Goal: Navigation & Orientation: Find specific page/section

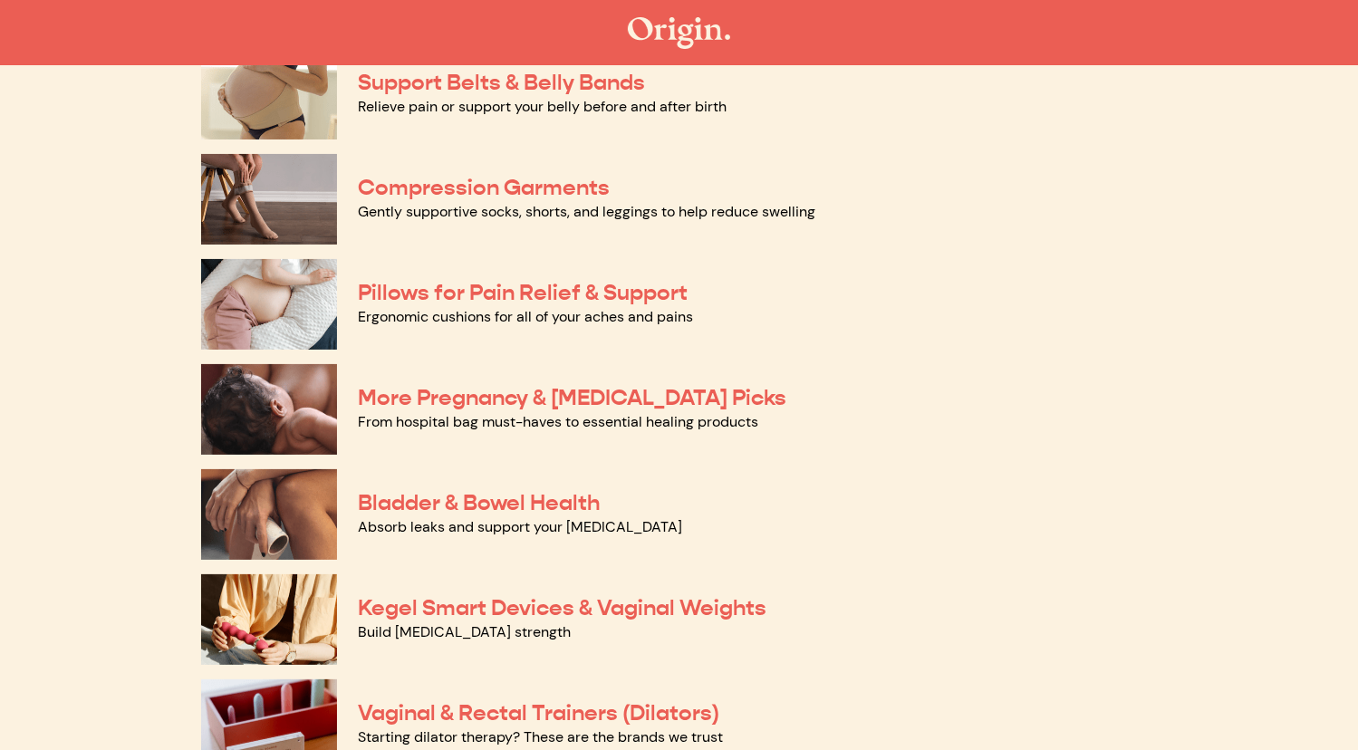
scroll to position [210, 0]
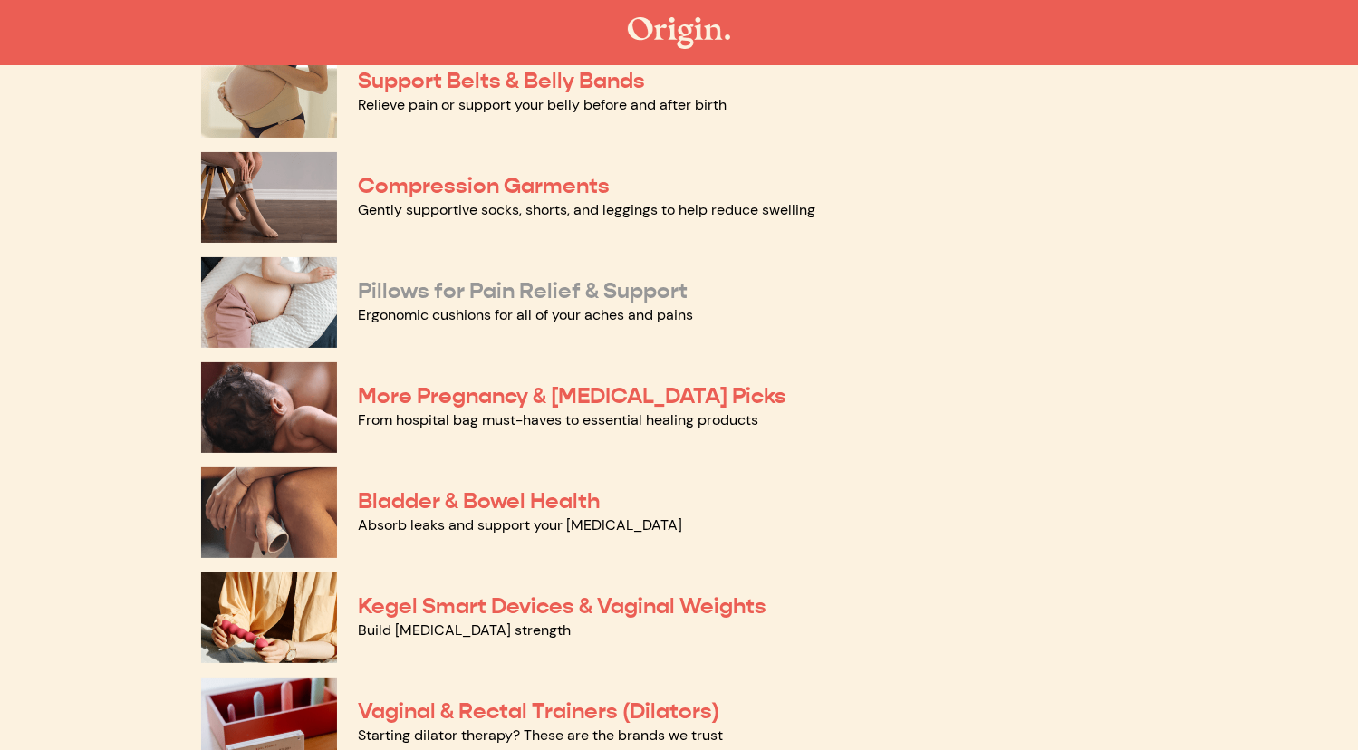
click at [558, 296] on link "Pillows for Pain Relief & Support" at bounding box center [524, 290] width 330 height 27
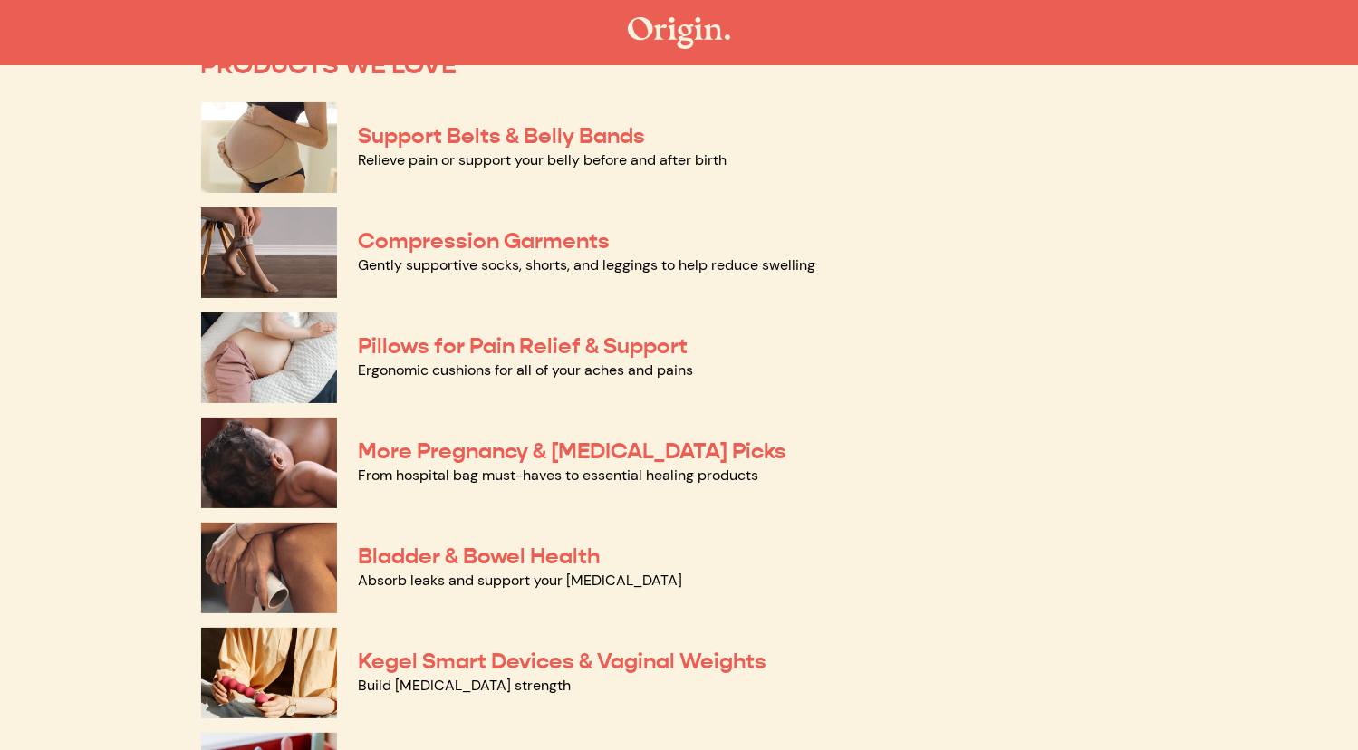
scroll to position [156, 0]
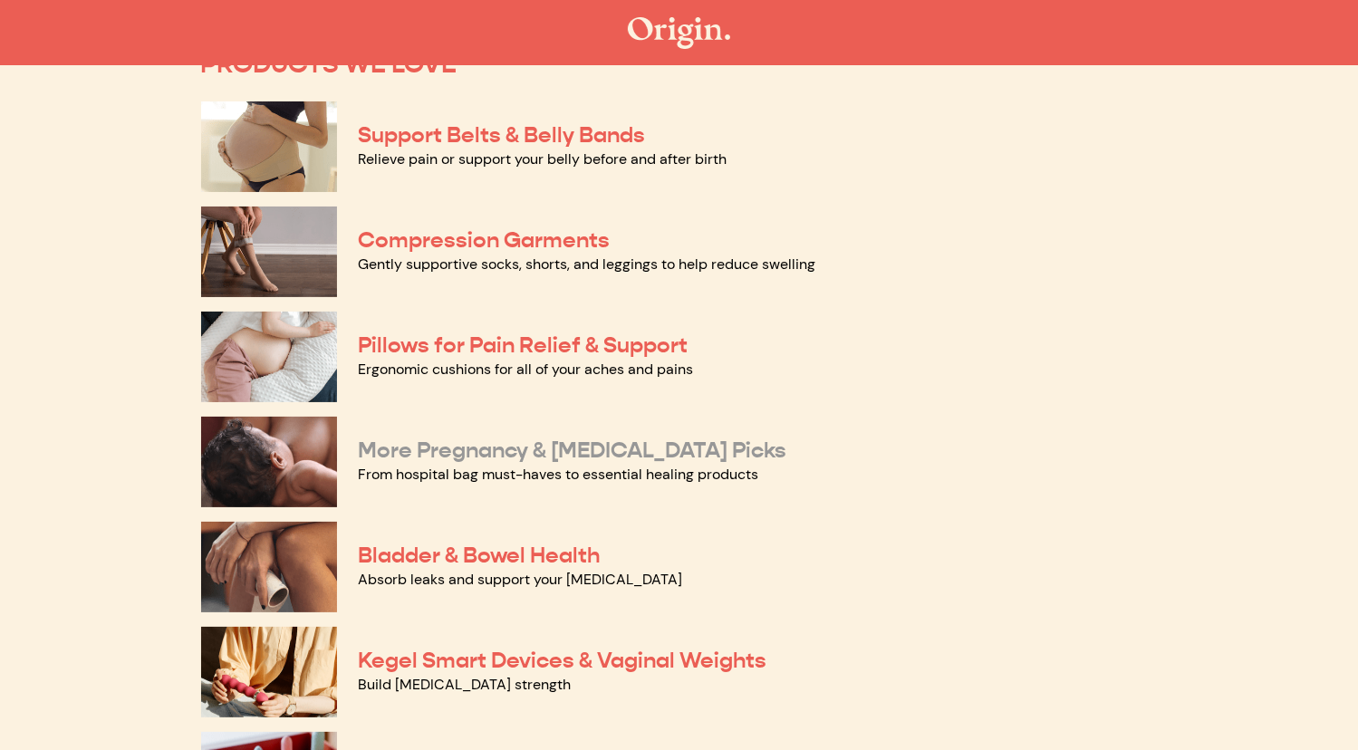
click at [541, 456] on link "More Pregnancy & Postpartum Picks" at bounding box center [573, 450] width 428 height 27
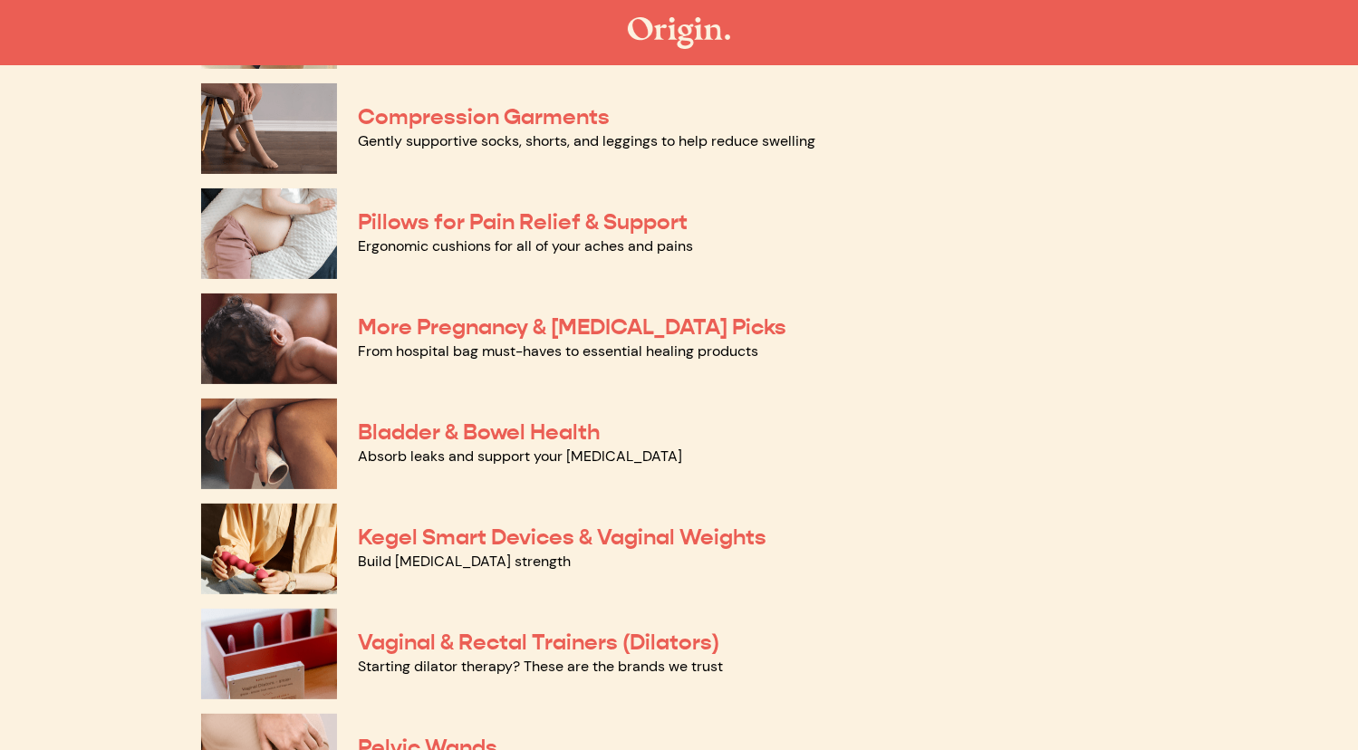
scroll to position [0, 0]
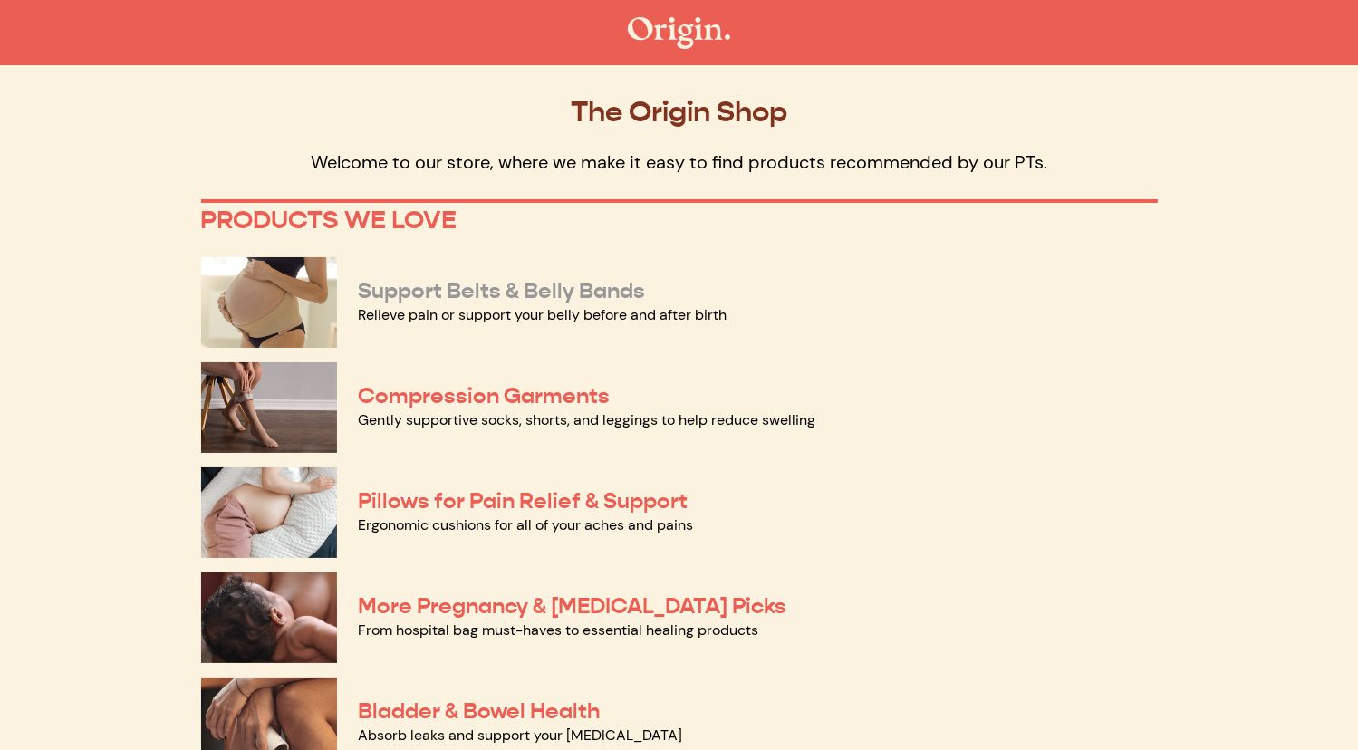
click at [453, 292] on link "Support Belts & Belly Bands" at bounding box center [502, 290] width 287 height 27
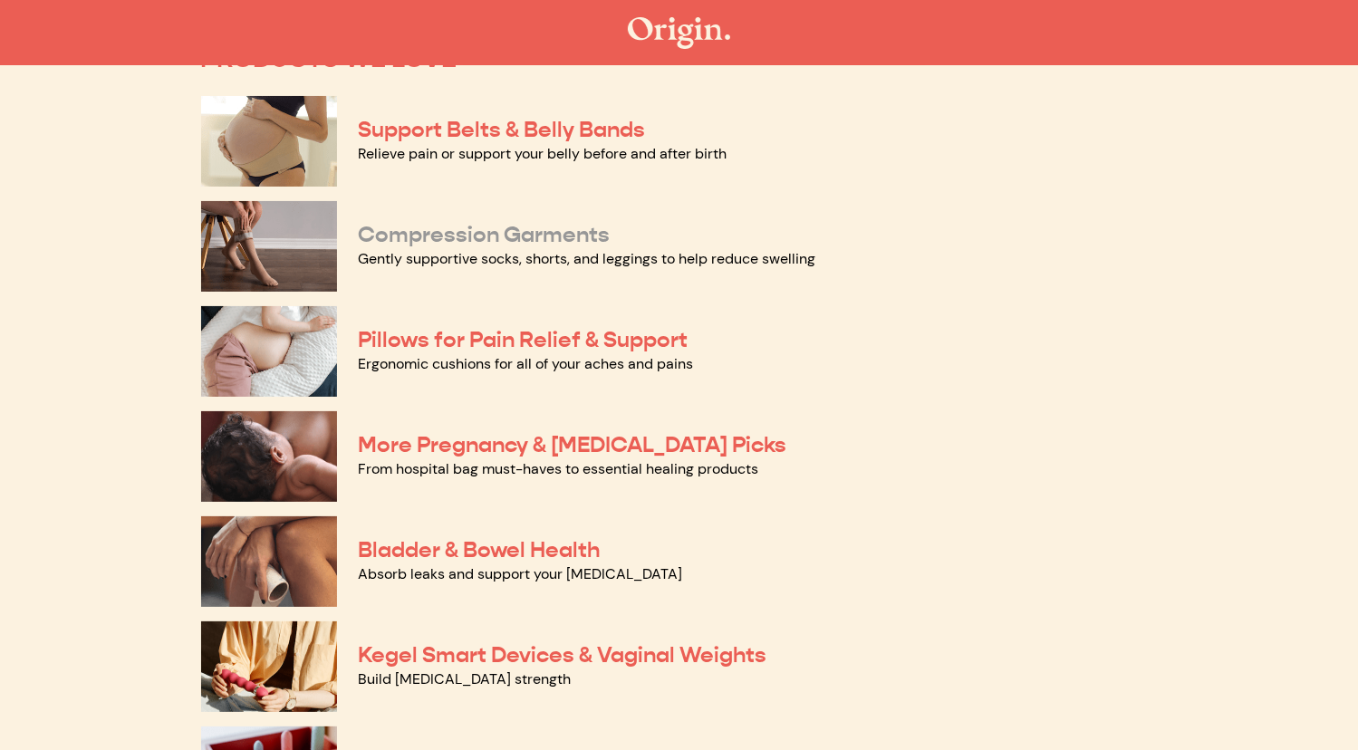
scroll to position [162, 0]
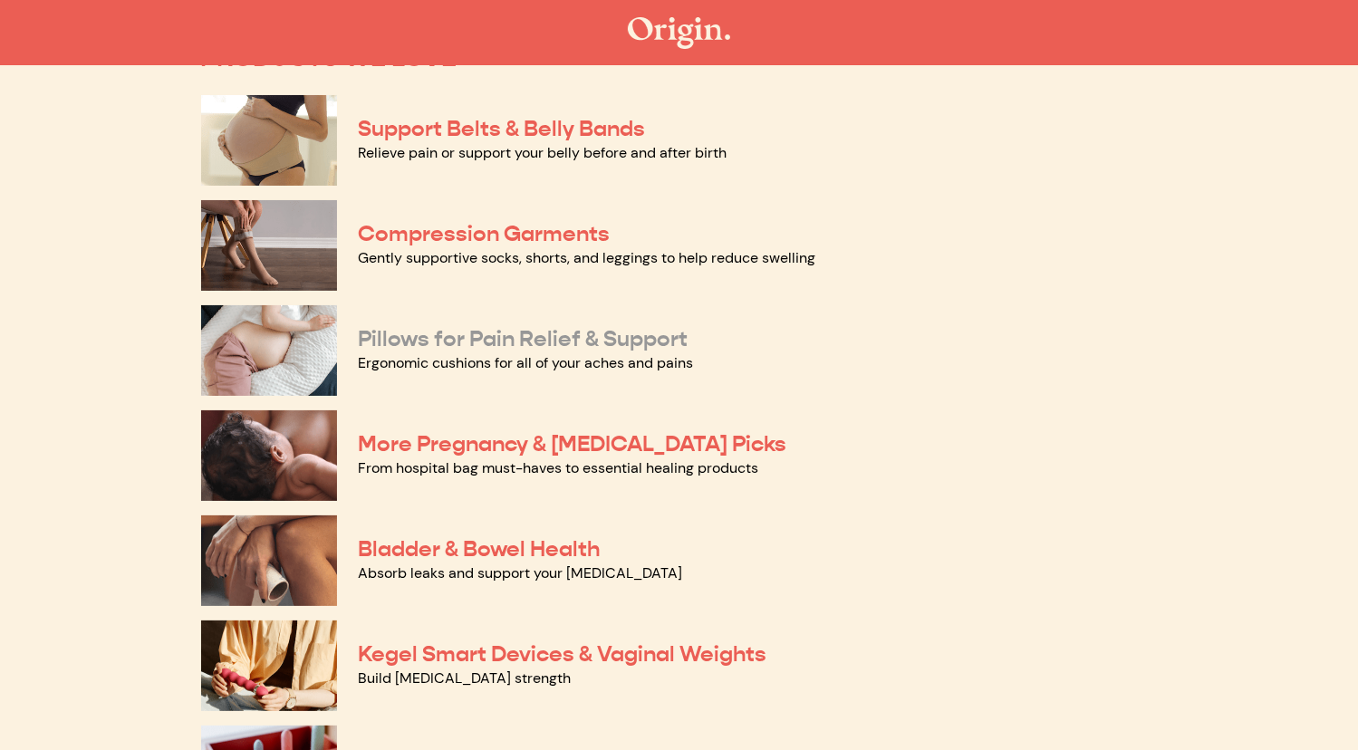
click at [518, 338] on link "Pillows for Pain Relief & Support" at bounding box center [524, 338] width 330 height 27
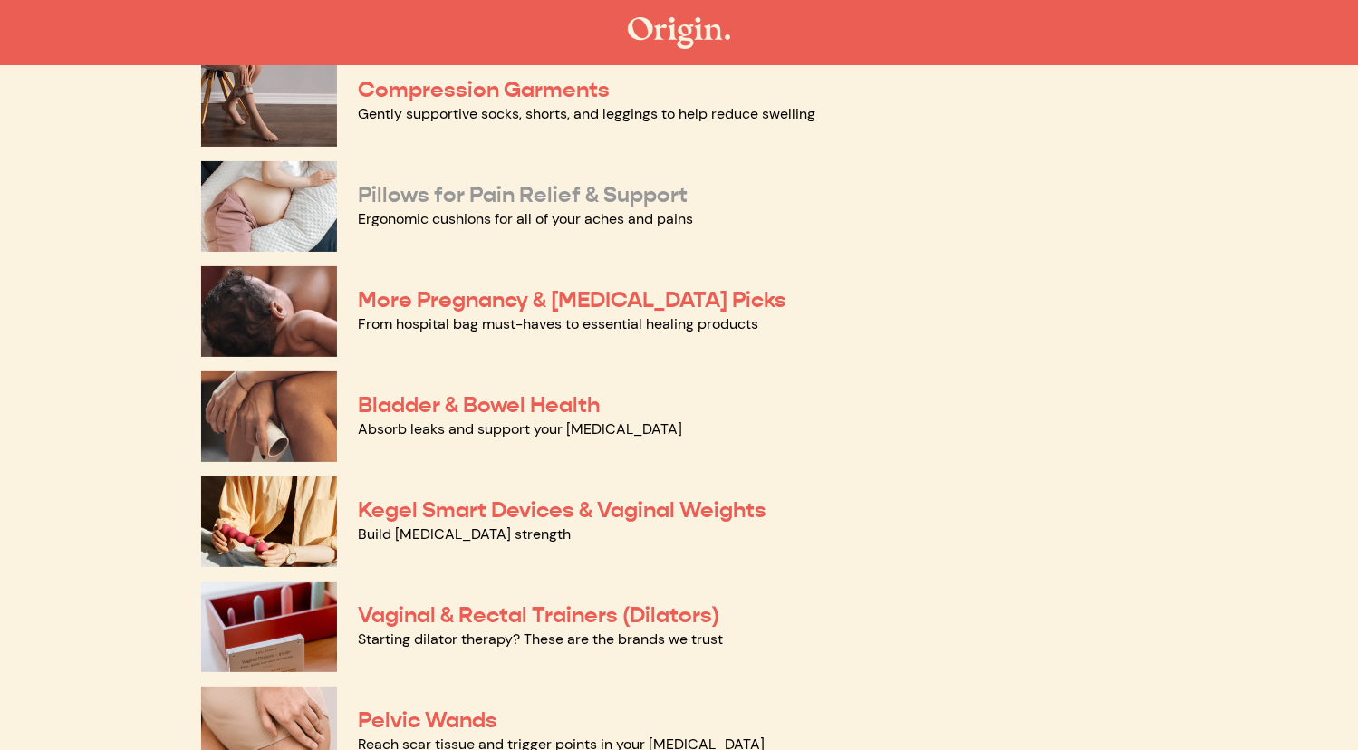
scroll to position [308, 0]
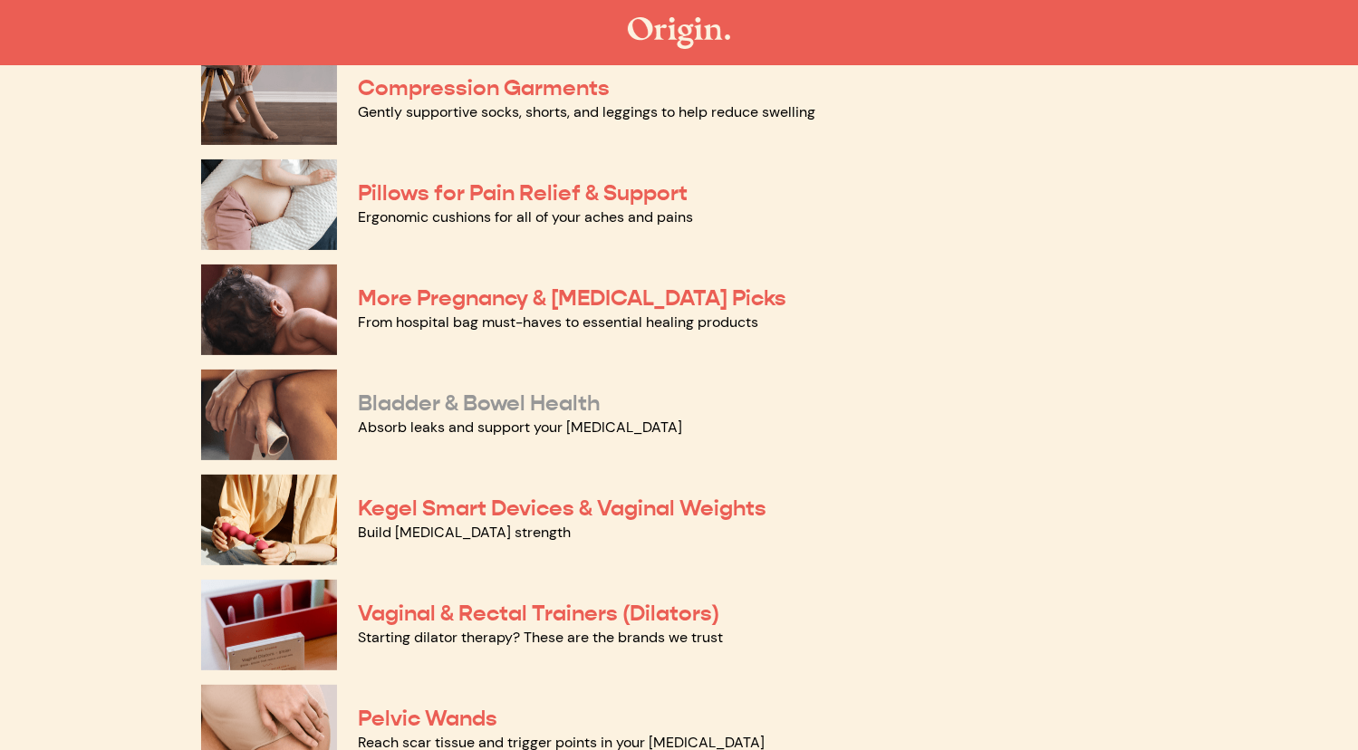
click at [524, 411] on link "Bladder & Bowel Health" at bounding box center [480, 403] width 242 height 27
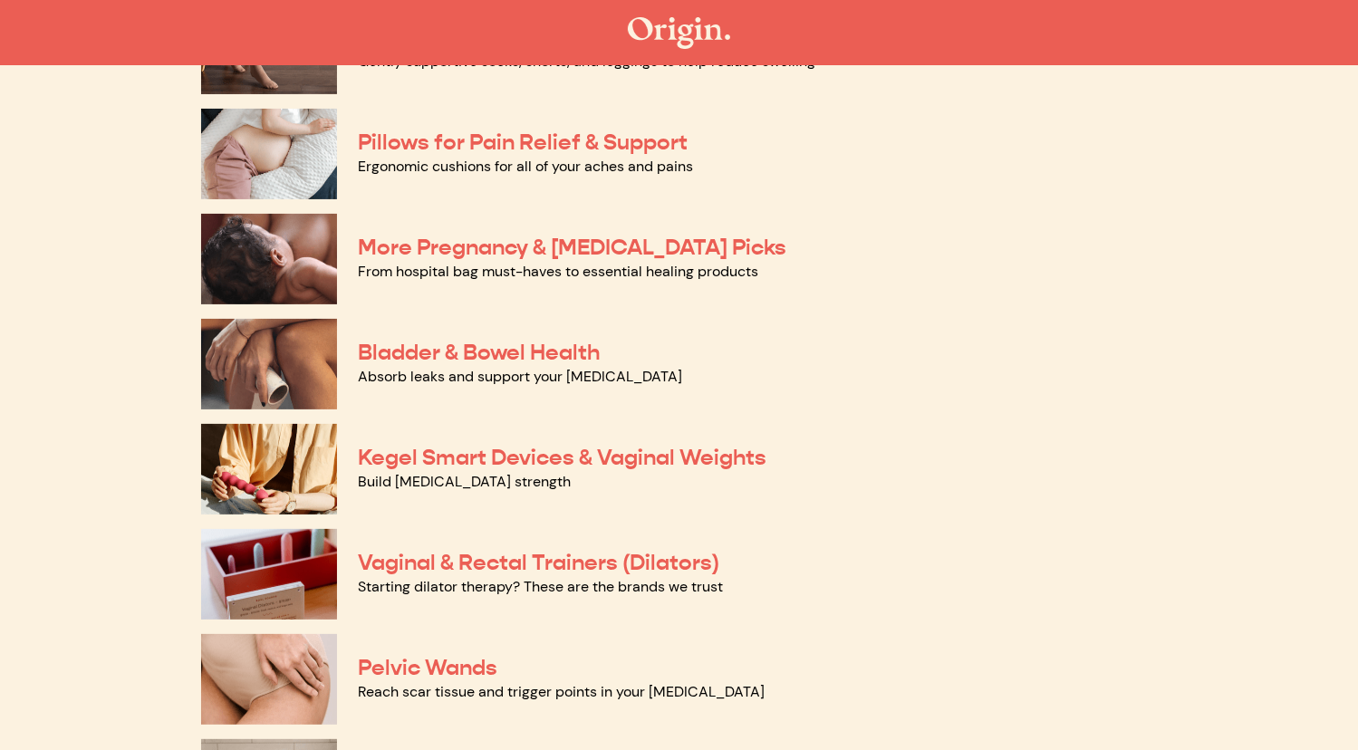
scroll to position [362, 0]
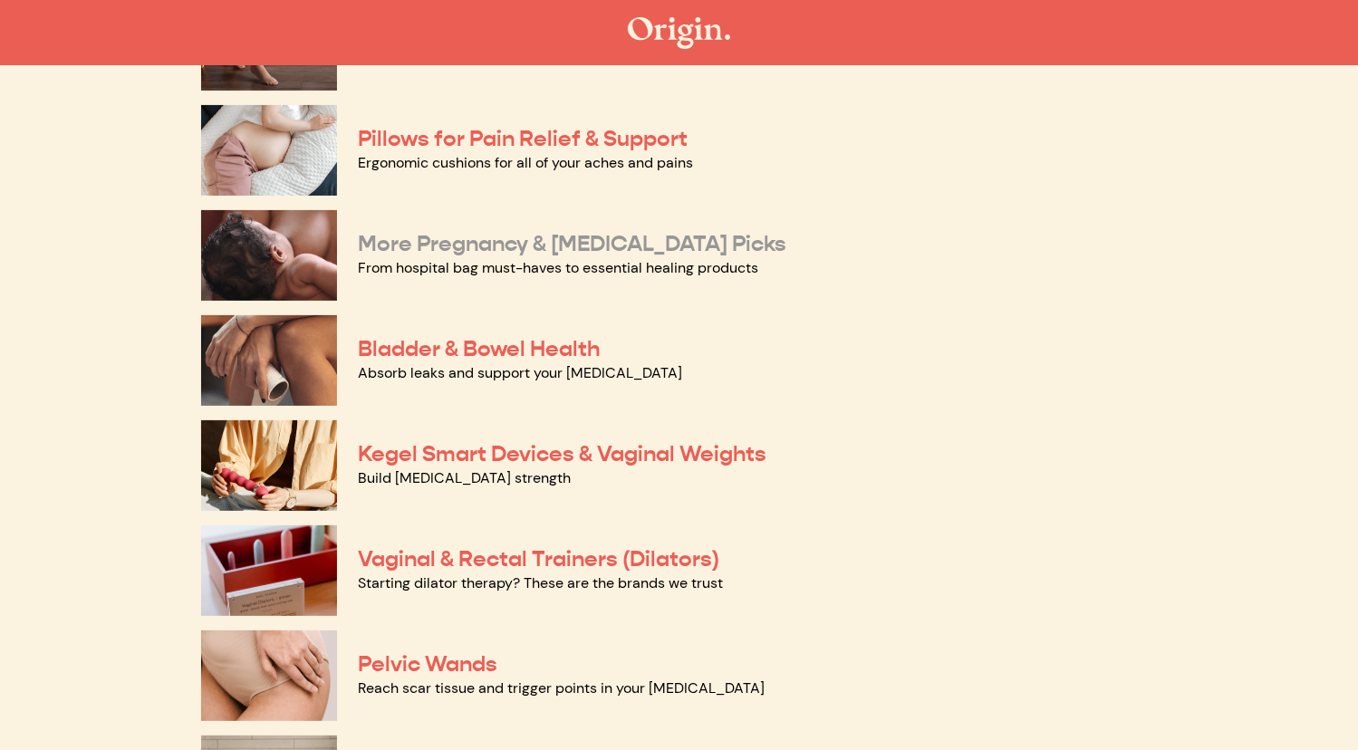
click at [554, 245] on link "More Pregnancy & Postpartum Picks" at bounding box center [573, 243] width 428 height 27
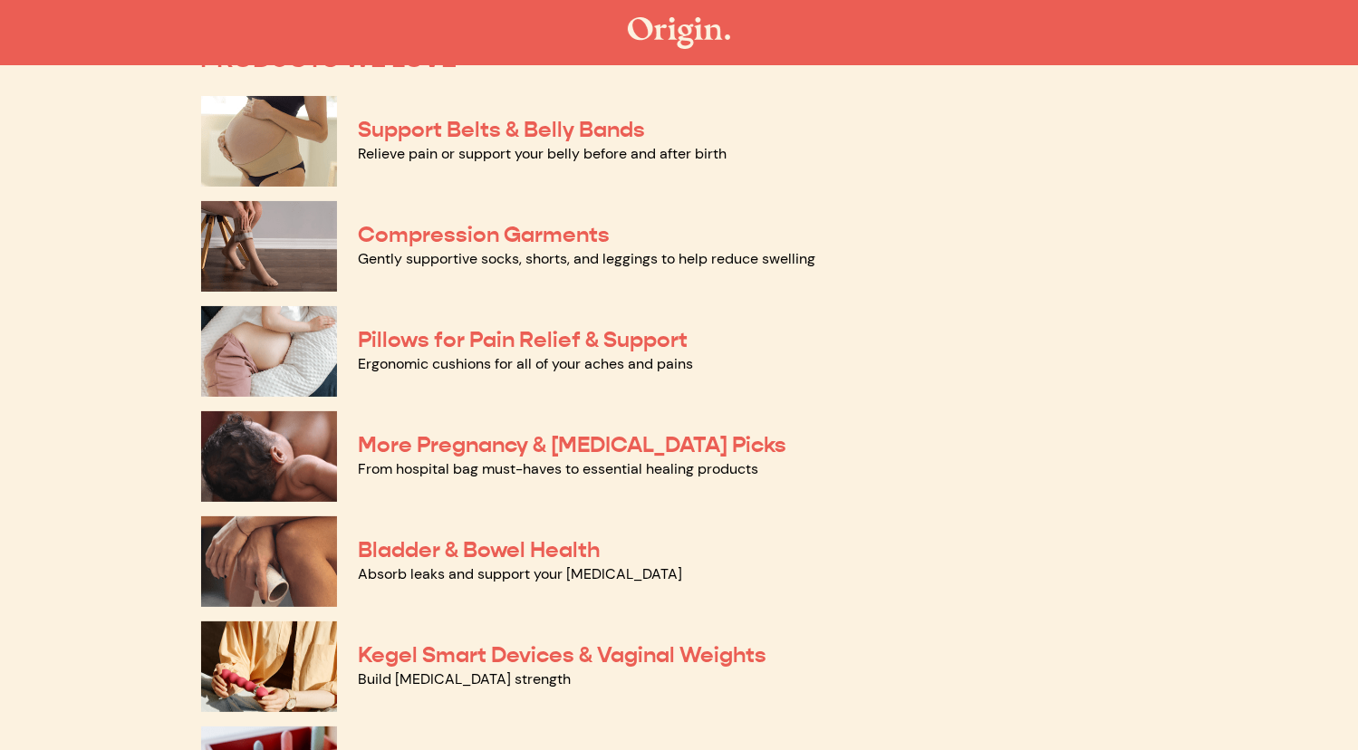
scroll to position [0, 0]
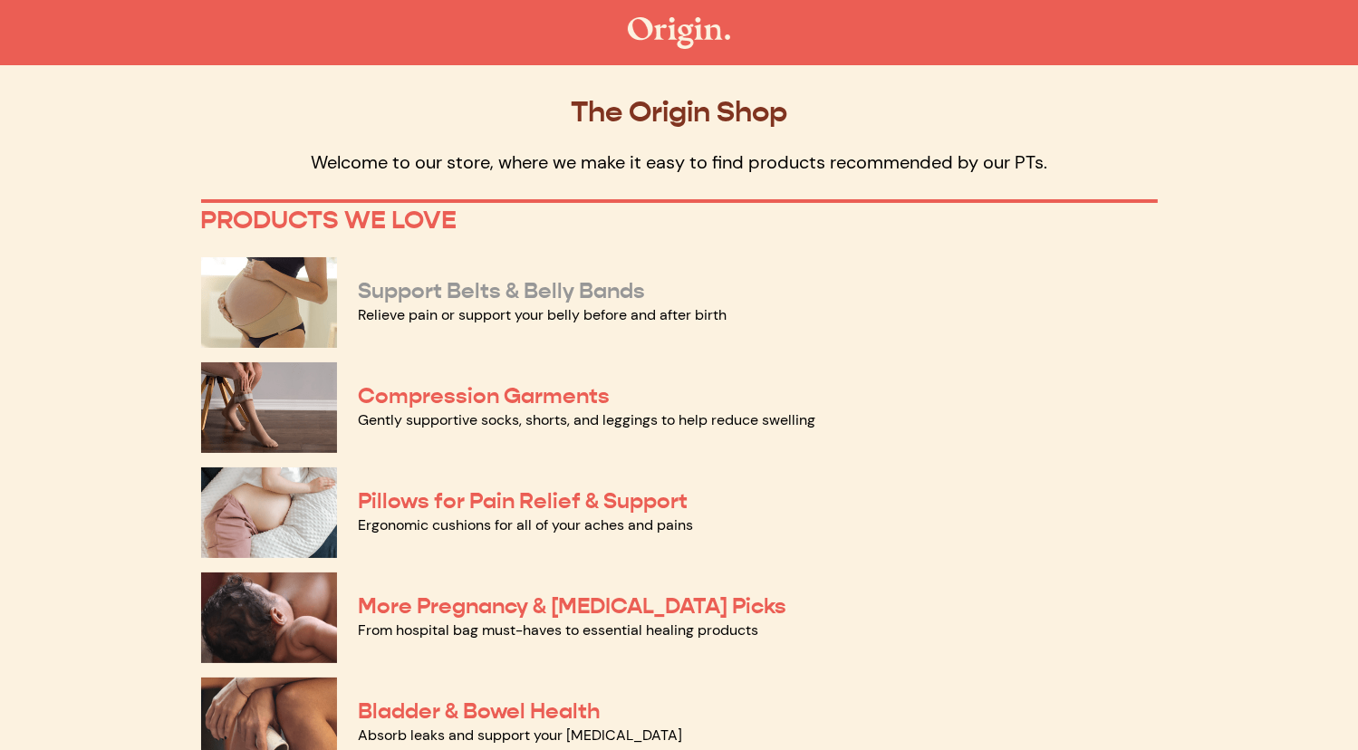
click at [544, 283] on link "Support Belts & Belly Bands" at bounding box center [502, 290] width 287 height 27
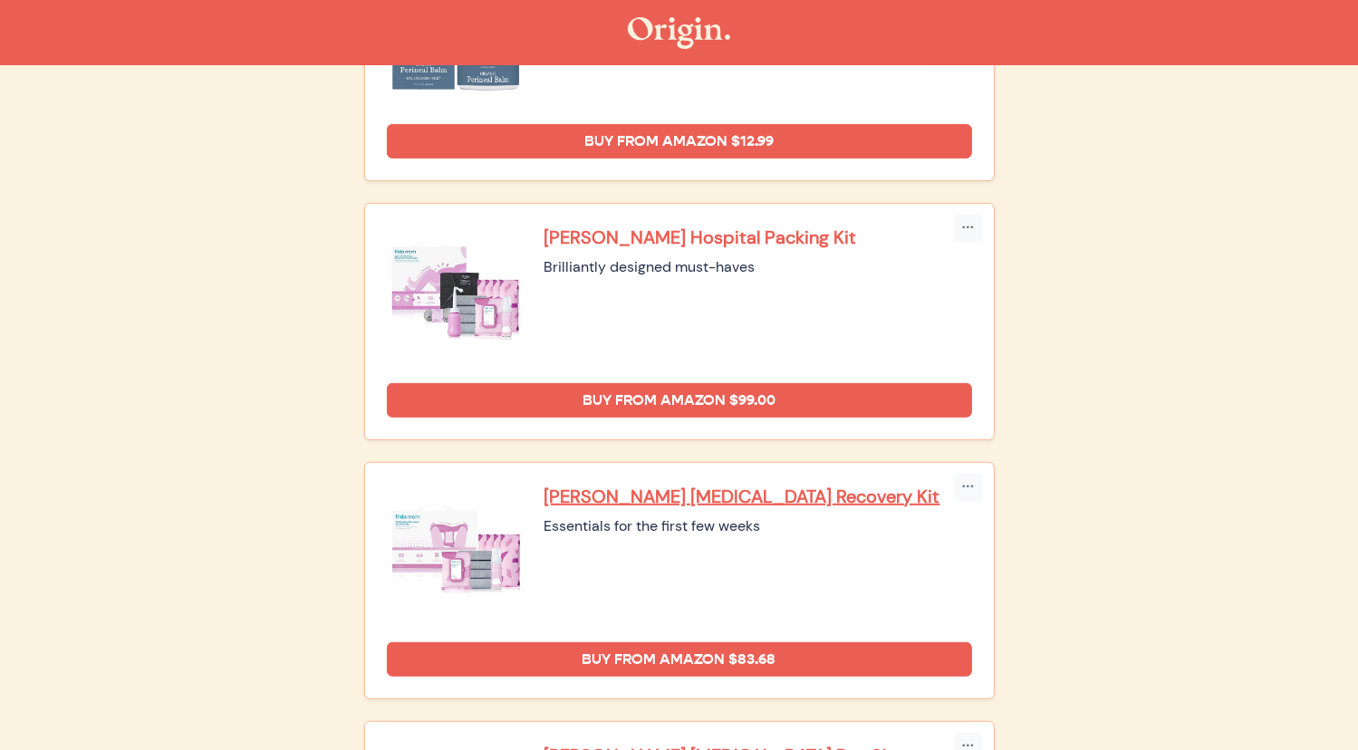
scroll to position [601, 0]
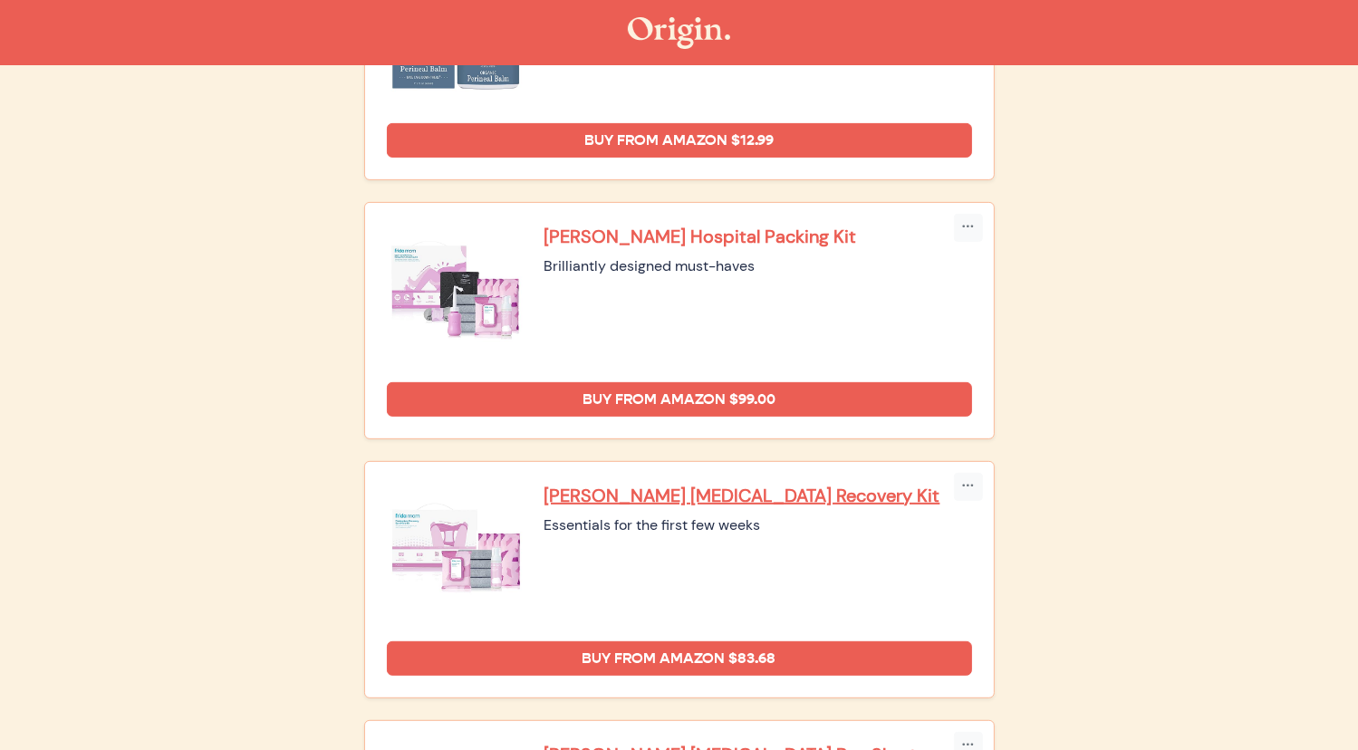
click at [706, 242] on p "Frida Mom Hospital Packing Kit" at bounding box center [758, 237] width 428 height 24
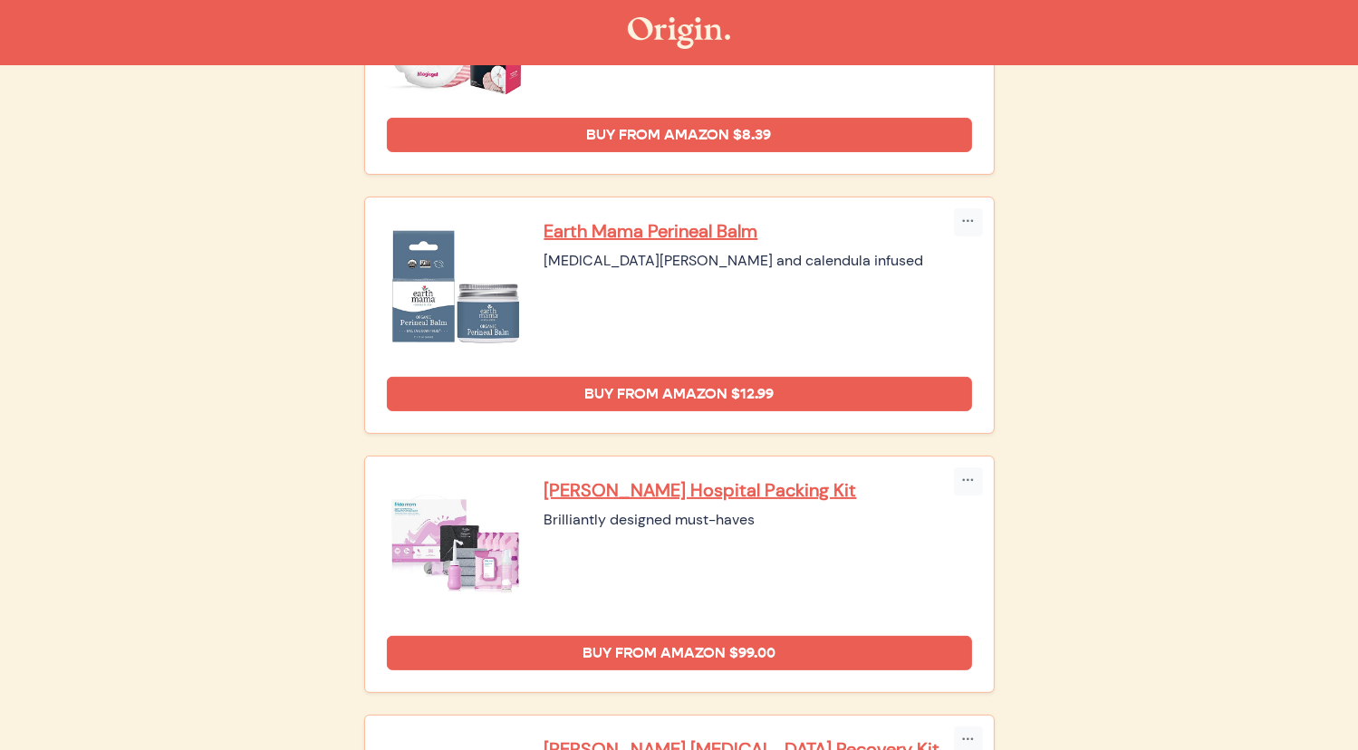
scroll to position [0, 0]
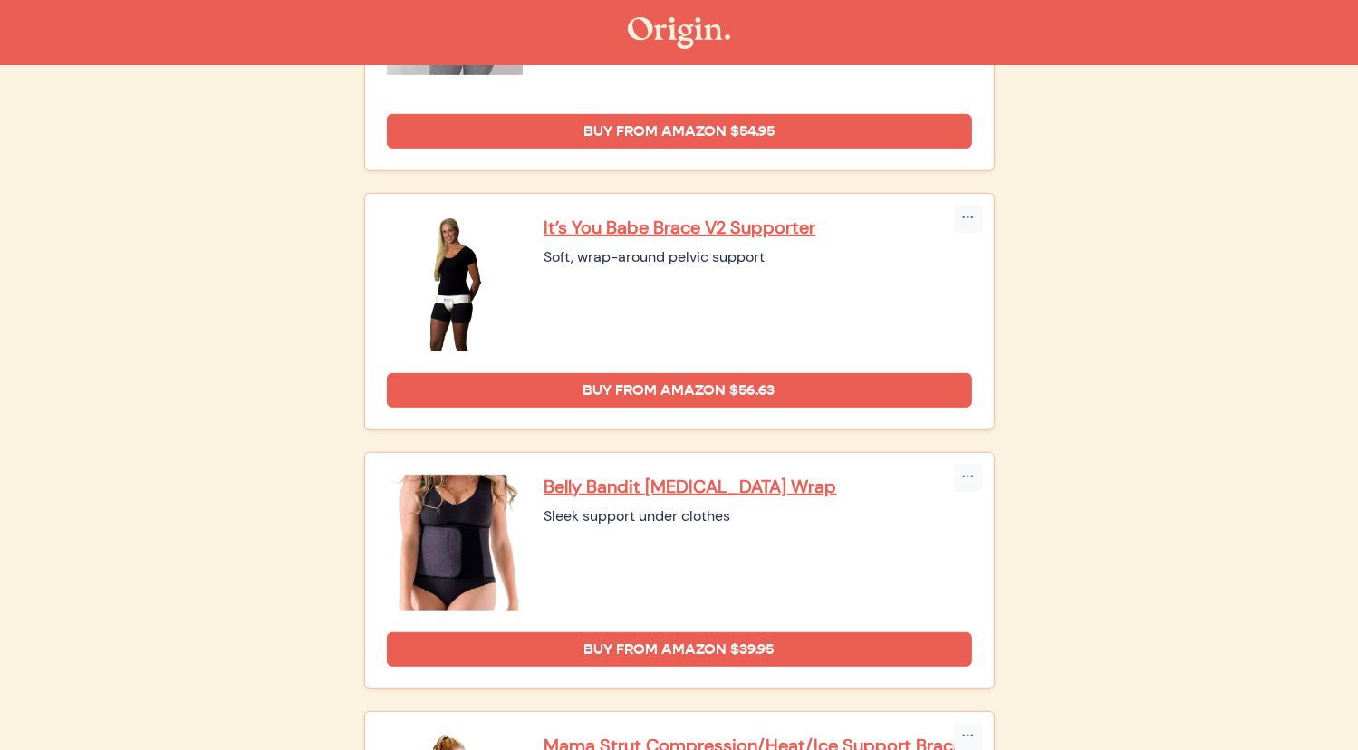
scroll to position [377, 0]
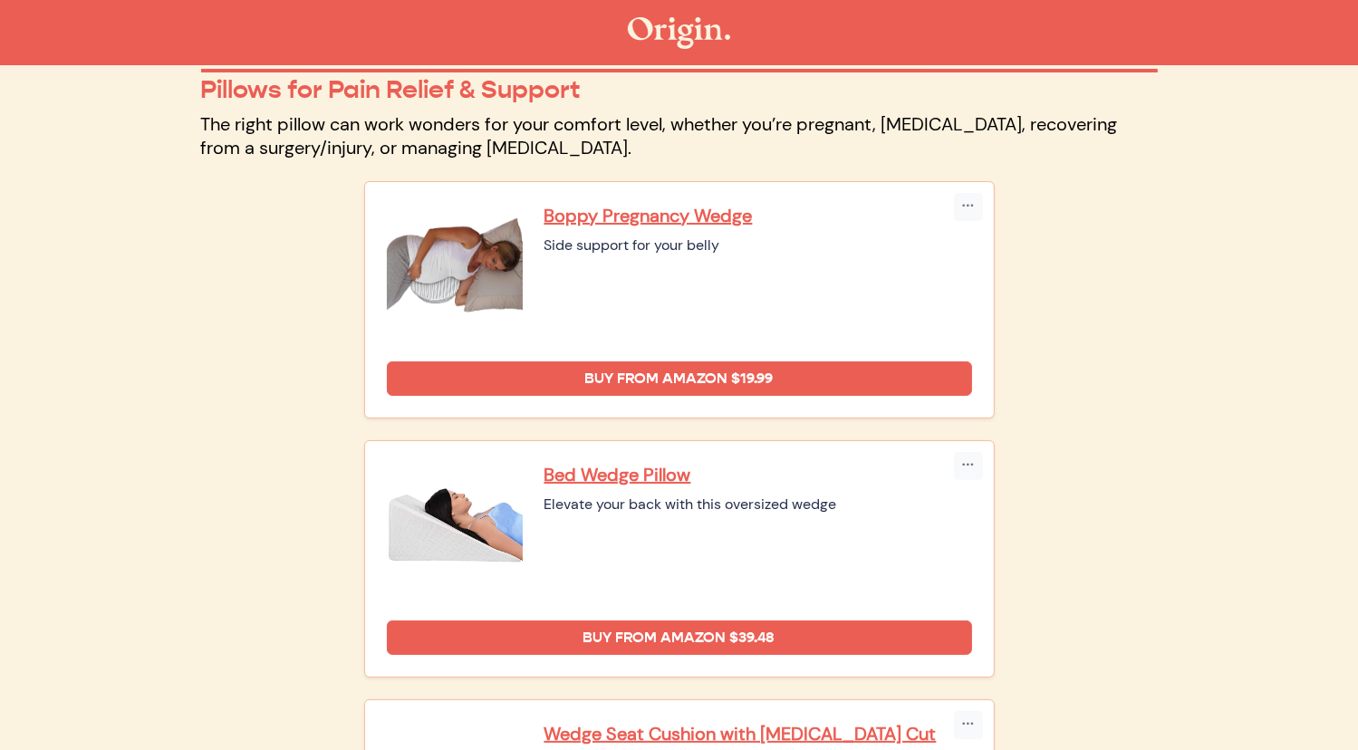
scroll to position [300, 0]
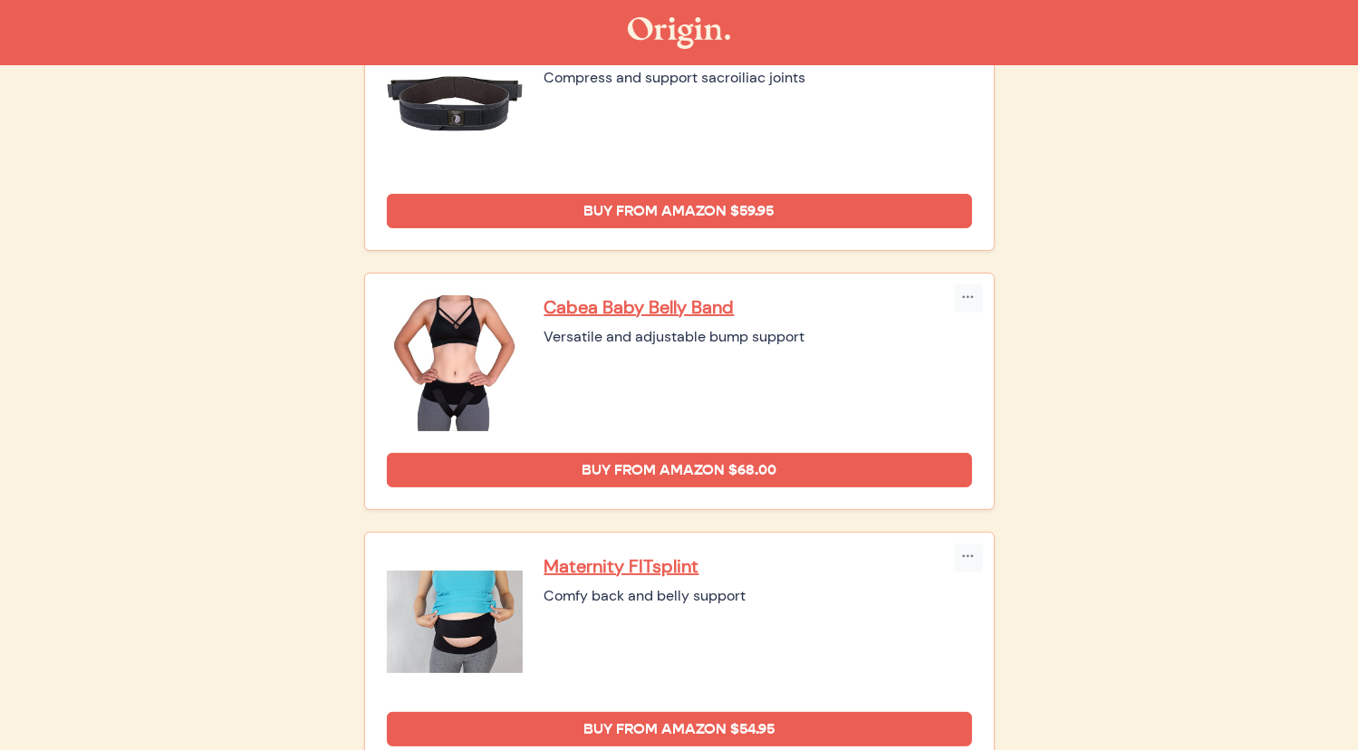
scroll to position [290, 0]
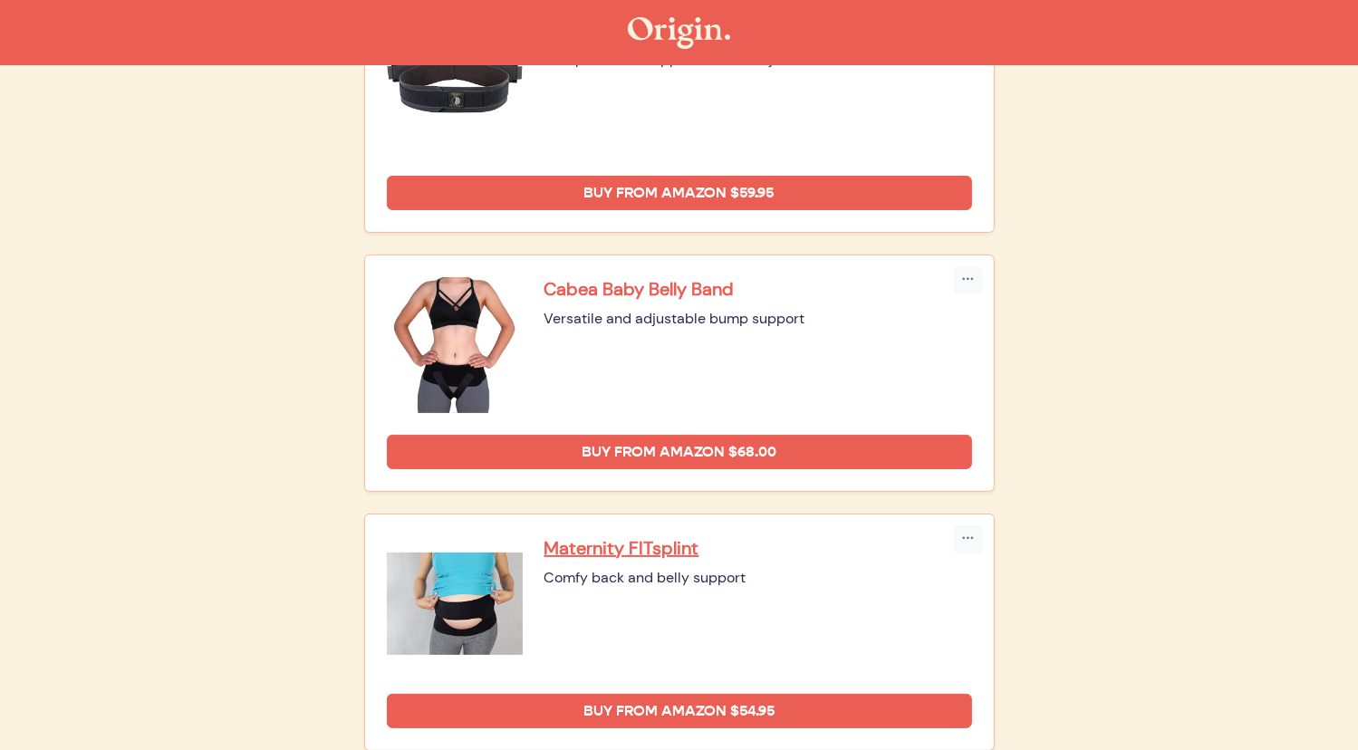
click at [691, 289] on p "Cabea Baby Belly Band" at bounding box center [758, 289] width 428 height 24
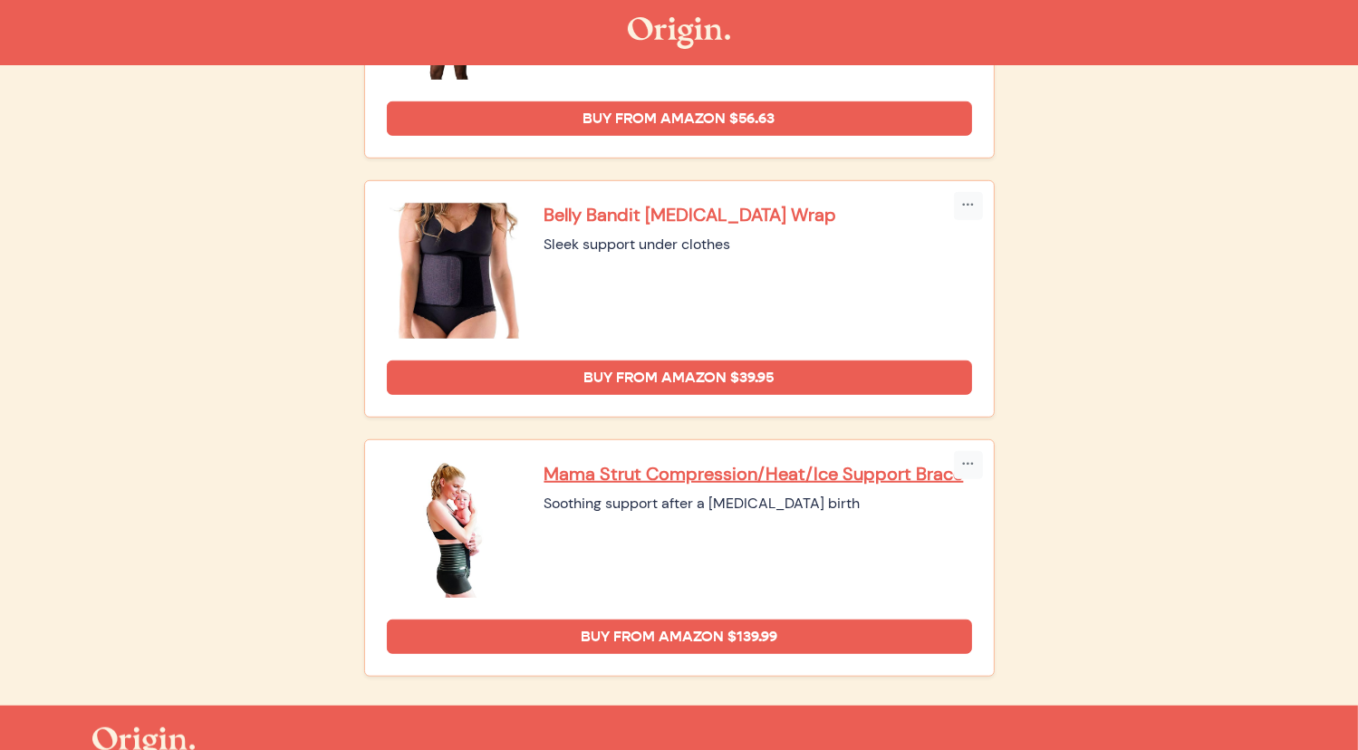
scroll to position [1143, 0]
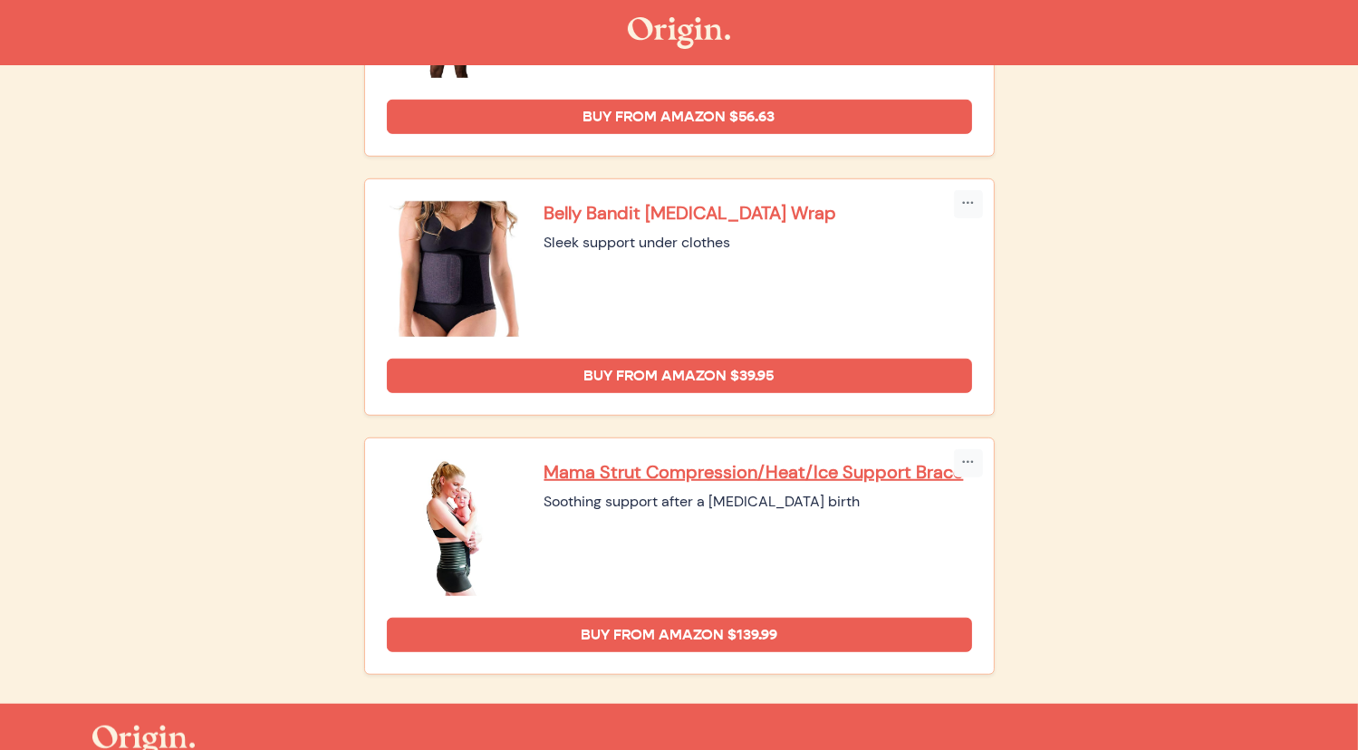
click at [688, 206] on p "Belly Bandit Postpartum Wrap" at bounding box center [758, 213] width 428 height 24
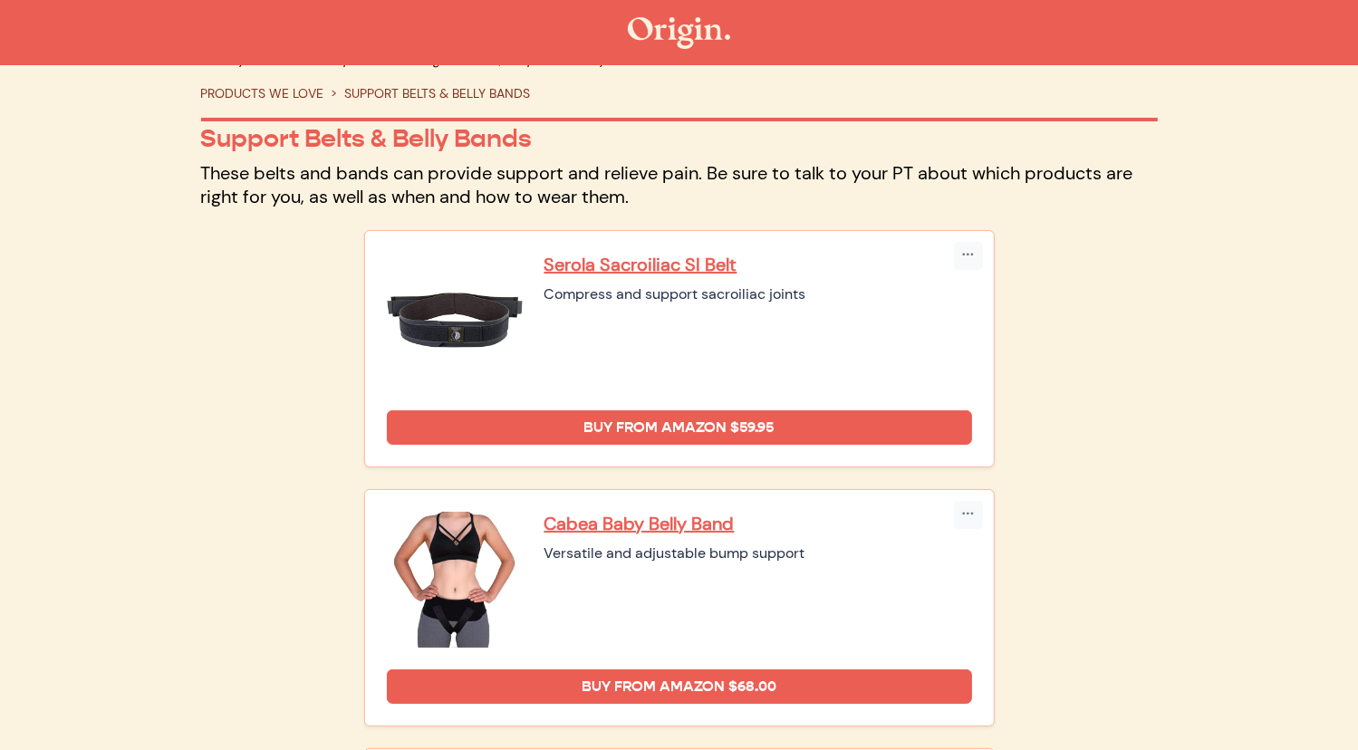
scroll to position [36, 0]
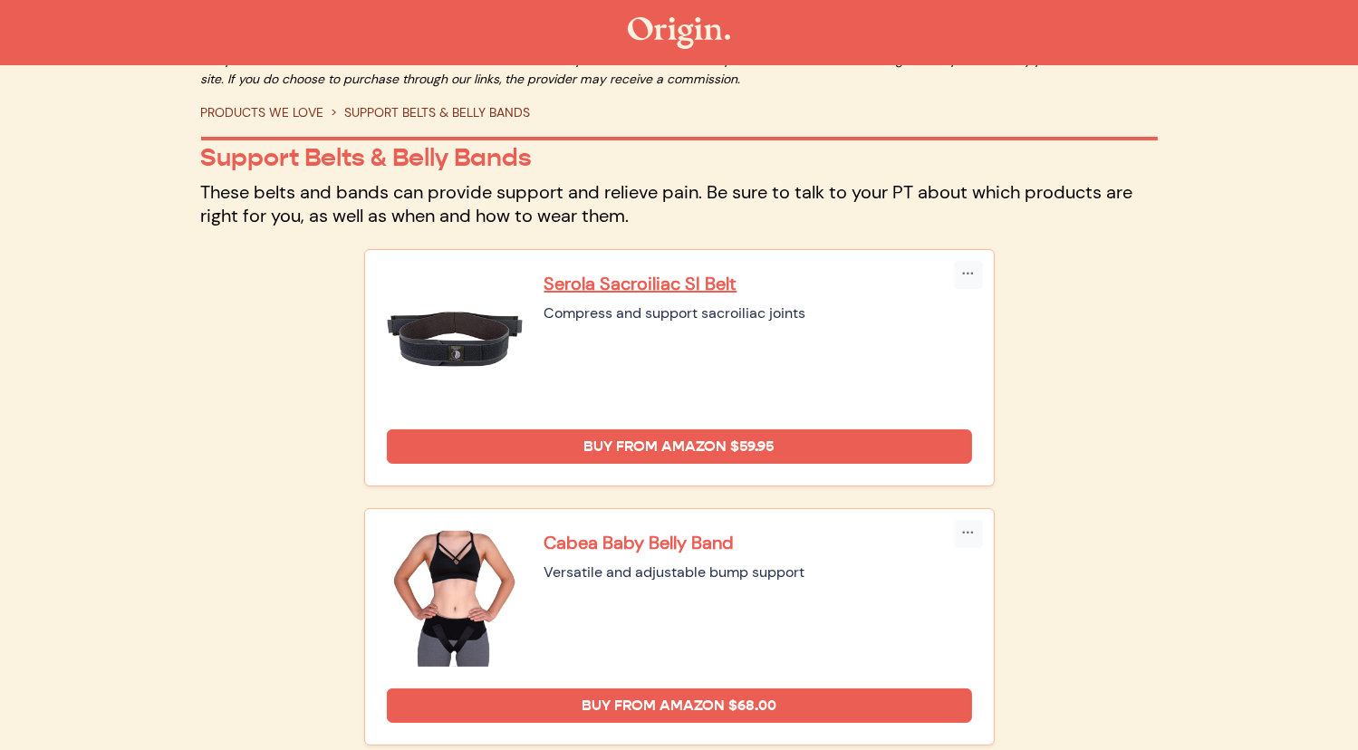
click at [649, 539] on p "Cabea Baby Belly Band" at bounding box center [758, 543] width 428 height 24
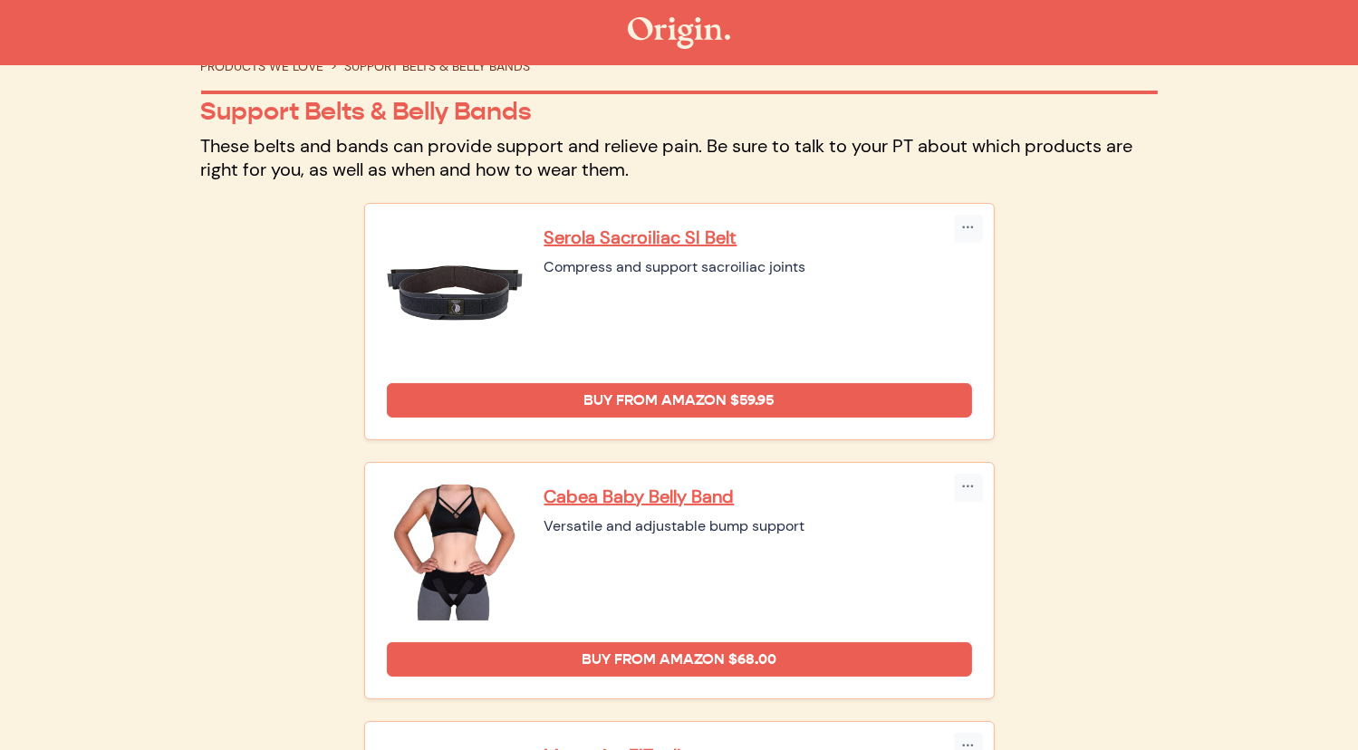
scroll to position [0, 0]
